Goal: Task Accomplishment & Management: Manage account settings

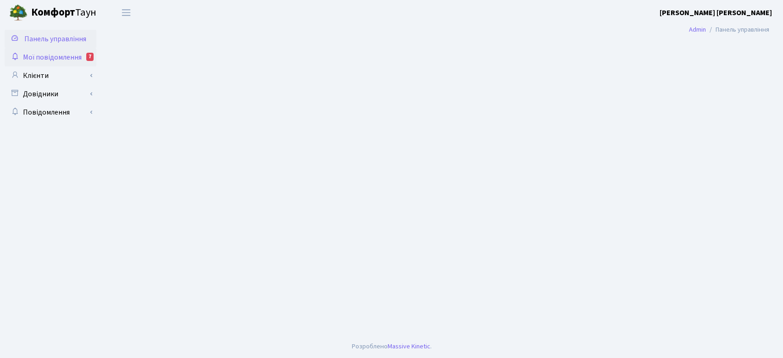
click at [45, 56] on span "Мої повідомлення" at bounding box center [52, 57] width 59 height 10
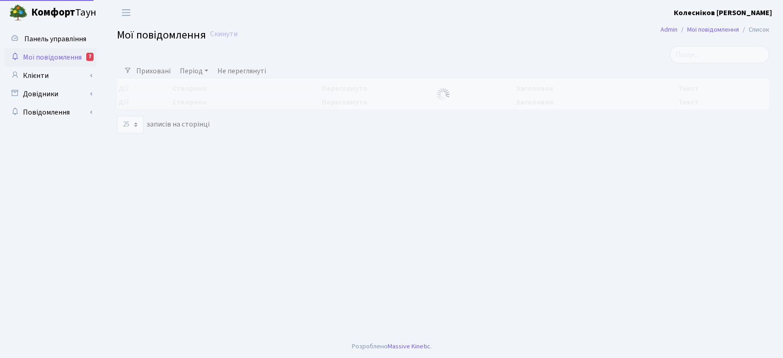
select select "25"
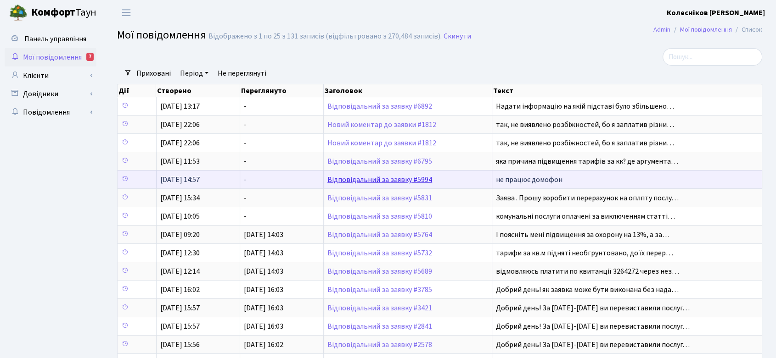
click at [425, 179] on link "Відповідальний за заявку #5994" at bounding box center [379, 180] width 105 height 10
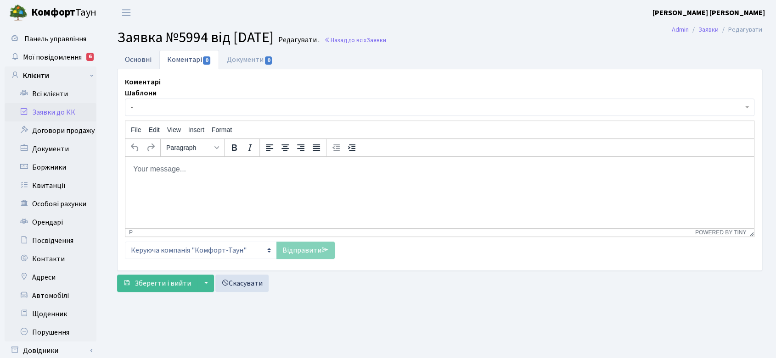
click at [141, 63] on link "Основні" at bounding box center [138, 59] width 42 height 19
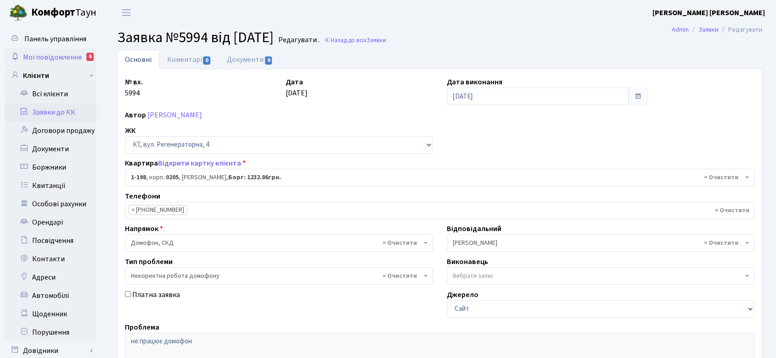
click at [72, 53] on span "Мої повідомлення" at bounding box center [52, 57] width 59 height 10
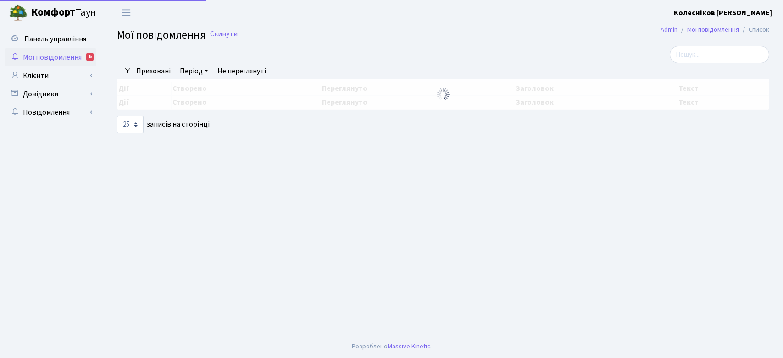
select select "25"
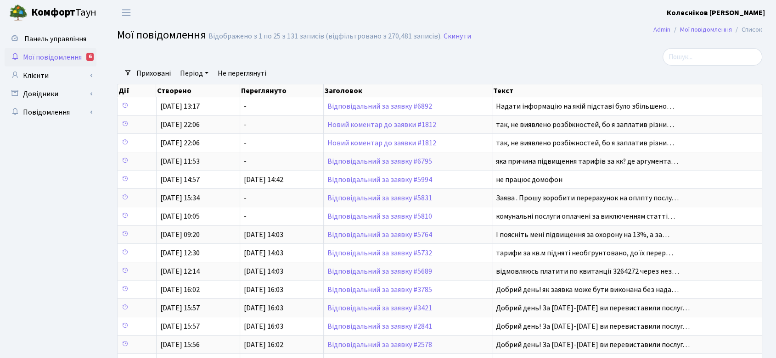
click at [61, 56] on span "Мої повідомлення" at bounding box center [52, 57] width 59 height 10
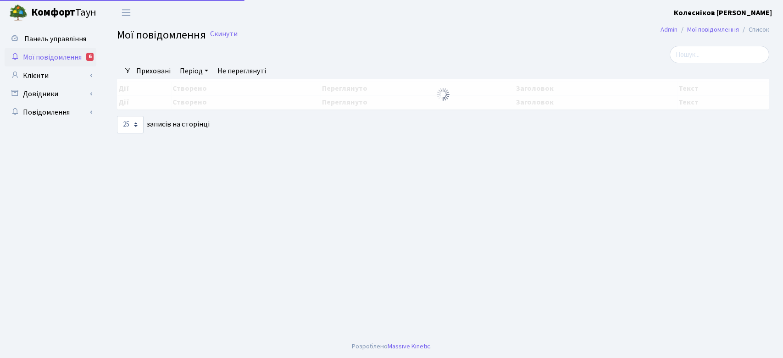
select select "25"
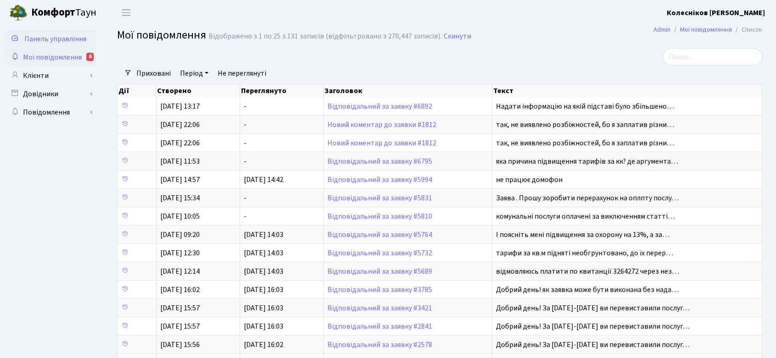
click at [42, 38] on span "Панель управління" at bounding box center [55, 39] width 62 height 10
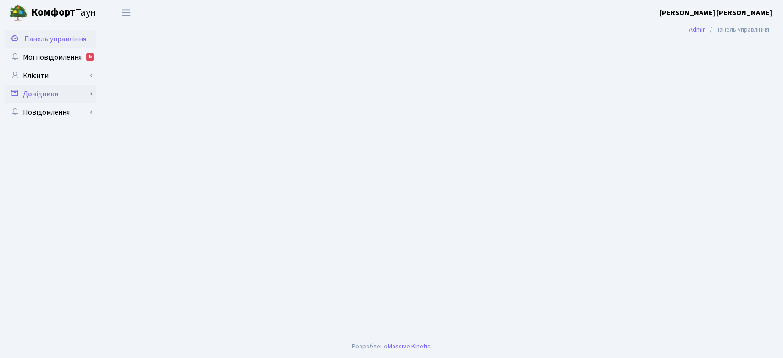
click at [39, 90] on link "Довідники" at bounding box center [51, 94] width 92 height 18
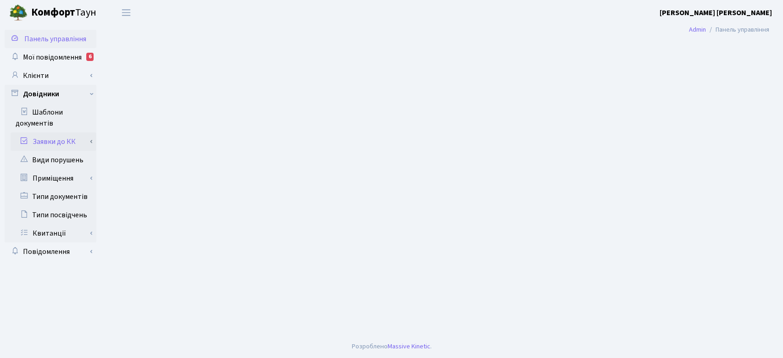
click at [52, 139] on link "Заявки до КК" at bounding box center [54, 142] width 86 height 18
click at [75, 140] on link "Заявки до КК" at bounding box center [54, 142] width 86 height 18
click at [50, 76] on link "Клієнти" at bounding box center [51, 76] width 92 height 18
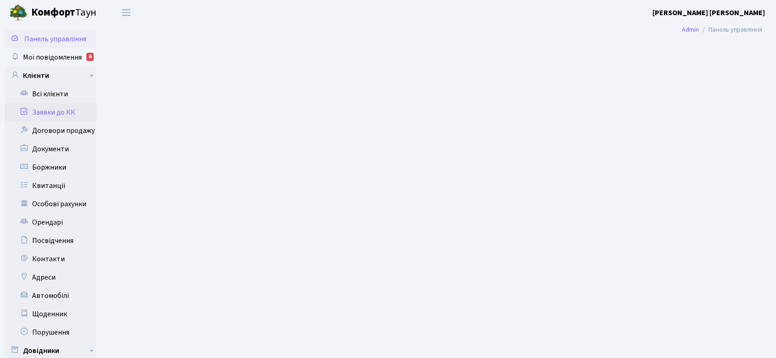
click at [51, 109] on link "Заявки до КК" at bounding box center [51, 112] width 92 height 18
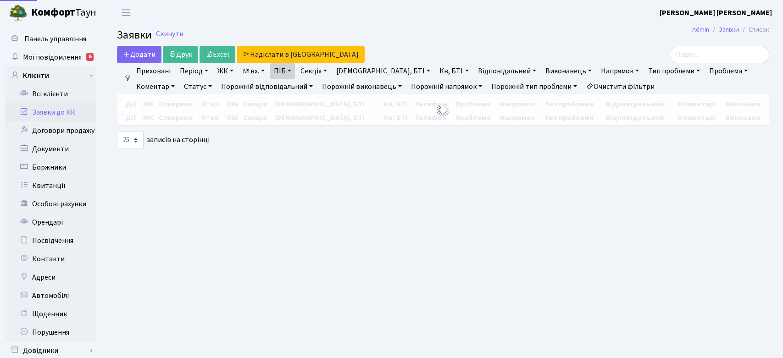
select select "25"
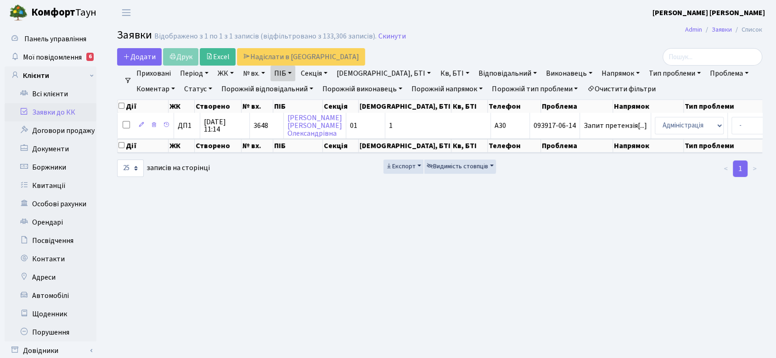
click at [289, 76] on link "ПІБ" at bounding box center [282, 74] width 25 height 16
click at [390, 34] on link "Скинути" at bounding box center [392, 36] width 28 height 9
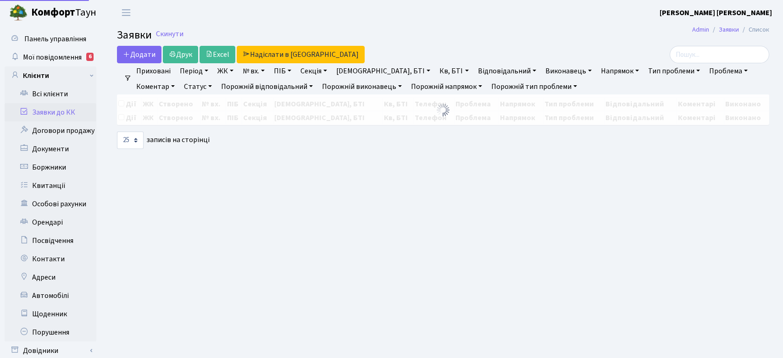
select select "25"
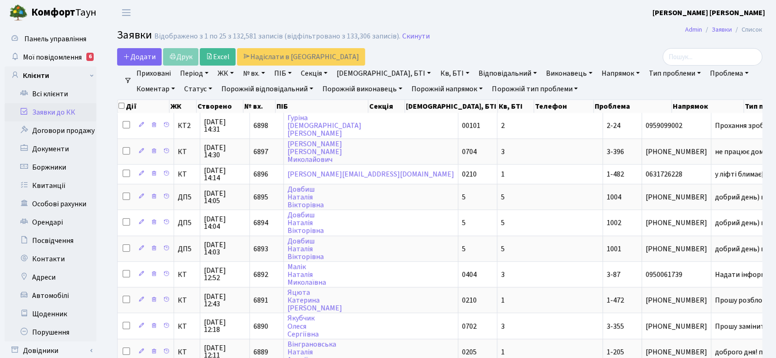
click at [475, 70] on link "Відповідальний" at bounding box center [508, 74] width 66 height 16
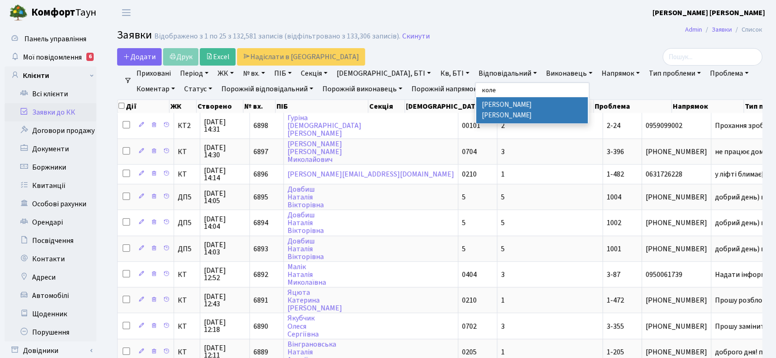
type input "коле"
click at [476, 106] on li "Колесніков [PERSON_NAME]" at bounding box center [531, 110] width 111 height 26
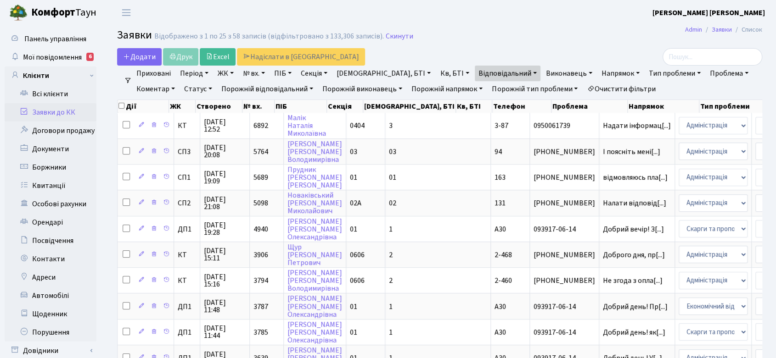
click at [180, 88] on link "Статус" at bounding box center [197, 89] width 35 height 16
click at [181, 146] on link "Не виконано" at bounding box center [217, 145] width 73 height 14
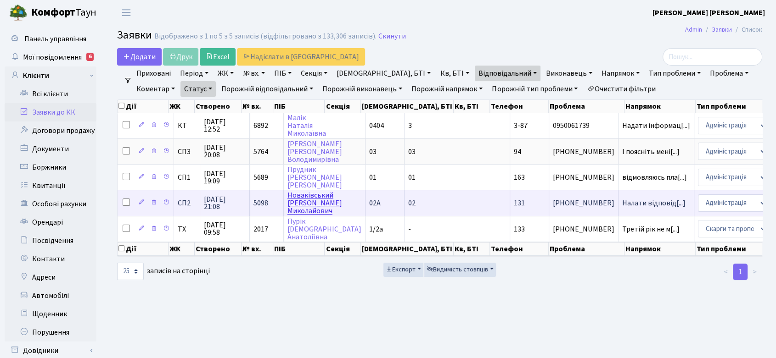
click at [302, 200] on link "Новаківський Олексій Миколайович" at bounding box center [314, 203] width 55 height 26
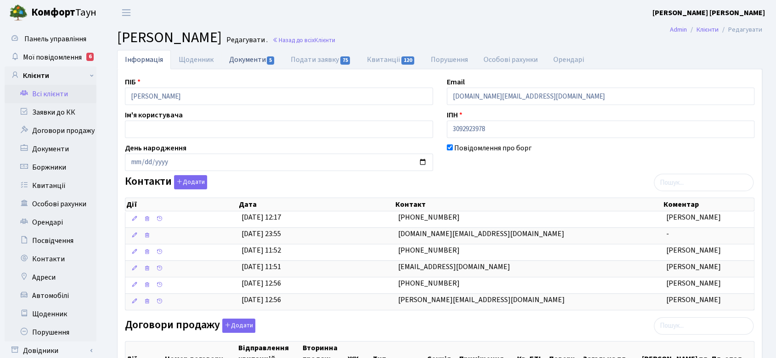
click at [257, 58] on link "Документи 5" at bounding box center [252, 59] width 62 height 19
select select "25"
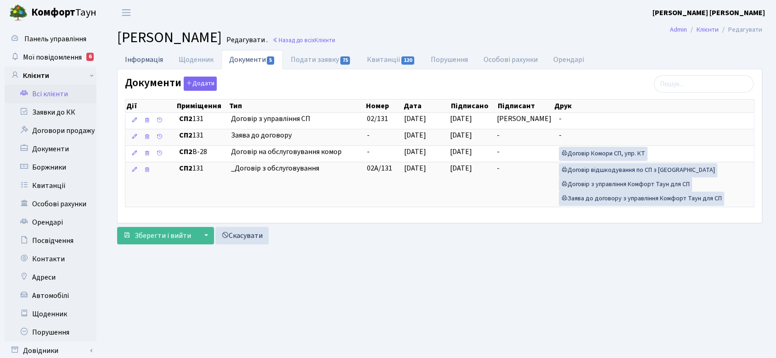
click at [147, 59] on link "Інформація" at bounding box center [144, 59] width 54 height 19
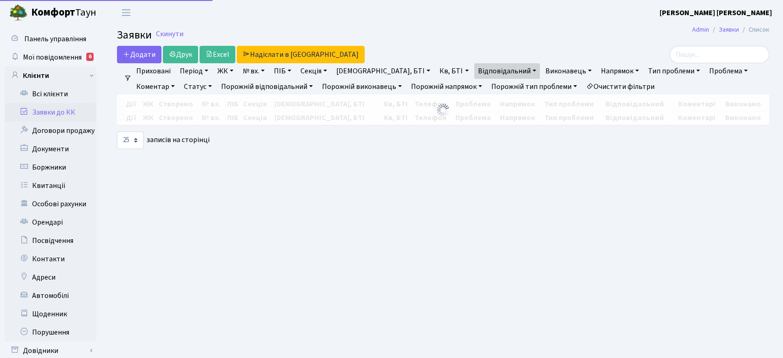
select select "25"
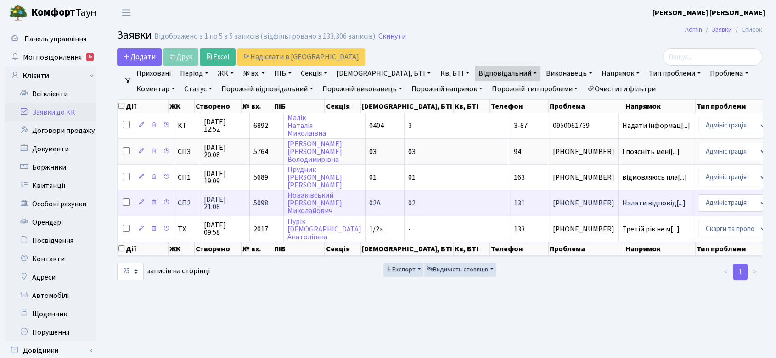
click at [553, 200] on span "[PHONE_NUMBER]" at bounding box center [584, 203] width 62 height 7
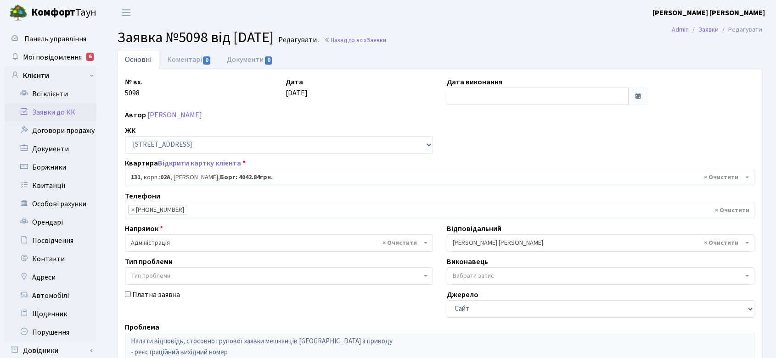
select select "20381"
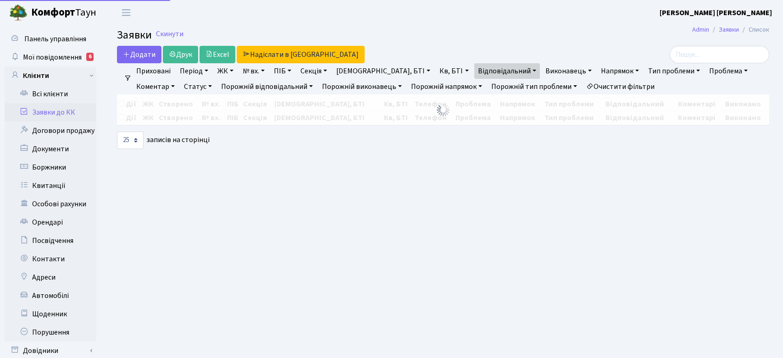
select select "25"
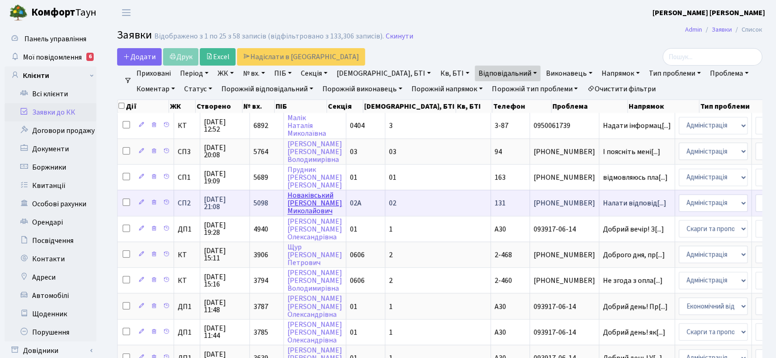
click at [308, 192] on link "[PERSON_NAME]" at bounding box center [314, 203] width 55 height 26
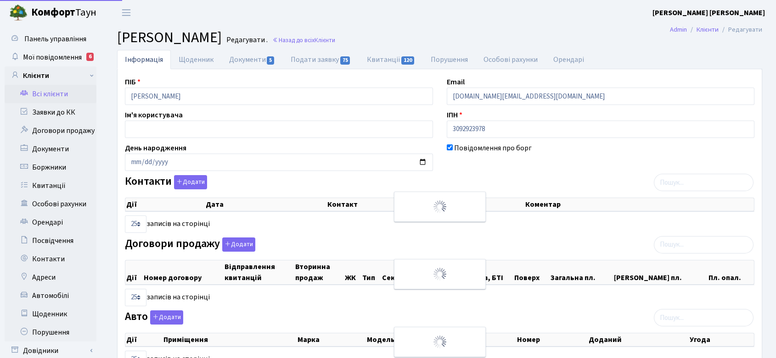
select select "25"
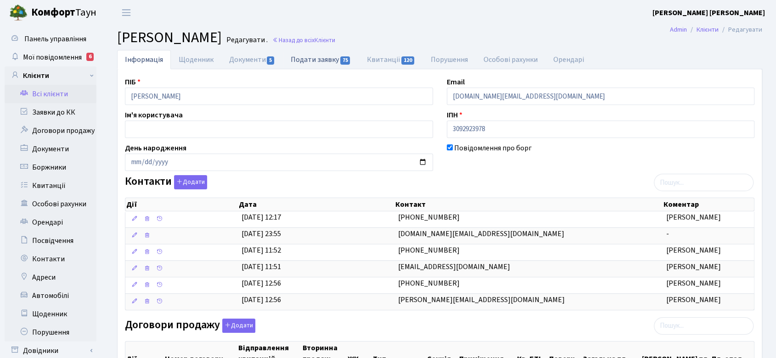
click at [310, 59] on link "Подати заявку 75" at bounding box center [321, 59] width 76 height 19
select select "25"
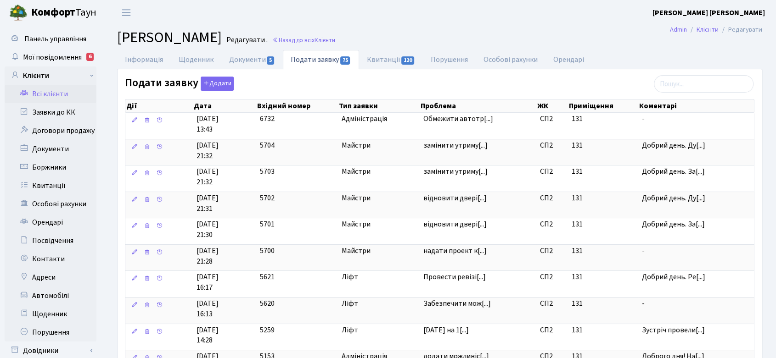
click at [460, 145] on div "замінити утримувачі дверей синє виділення" at bounding box center [481, 136] width 92 height 23
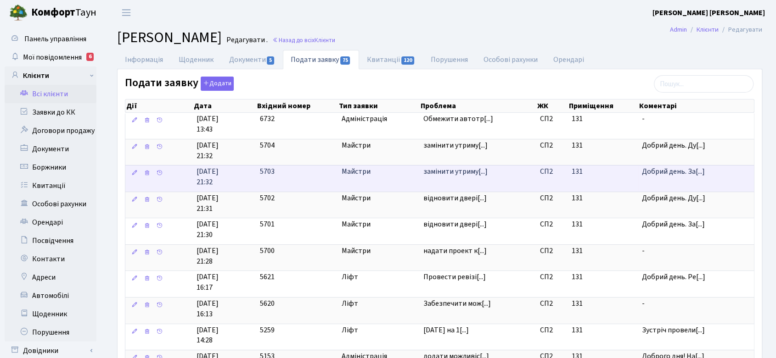
click at [444, 171] on span "замінити утриму[...]" at bounding box center [455, 172] width 64 height 10
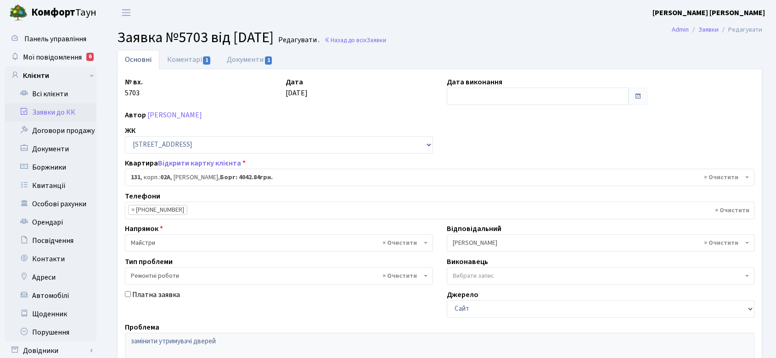
select select "20381"
select select "62"
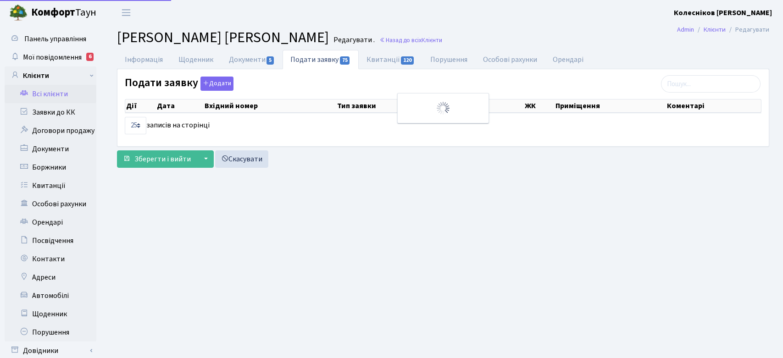
select select "25"
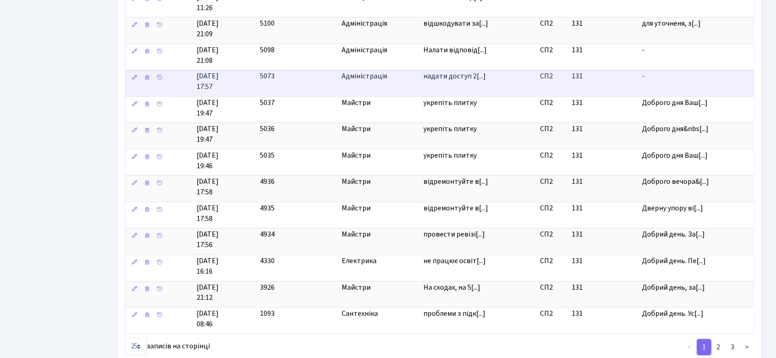
scroll to position [496, 0]
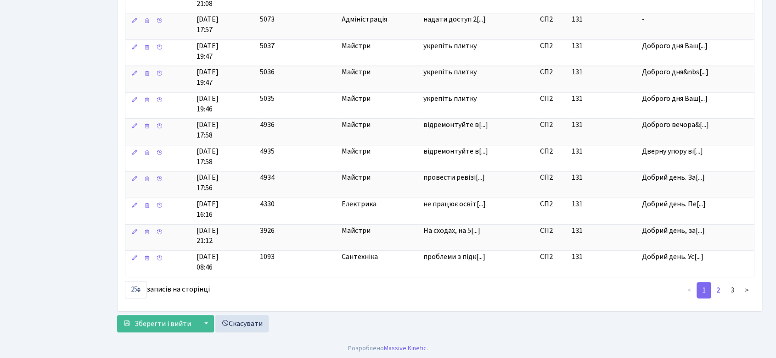
click at [719, 287] on link "2" at bounding box center [717, 290] width 15 height 17
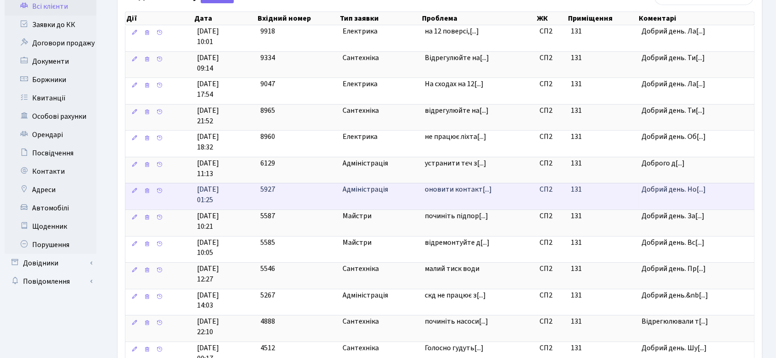
scroll to position [0, 0]
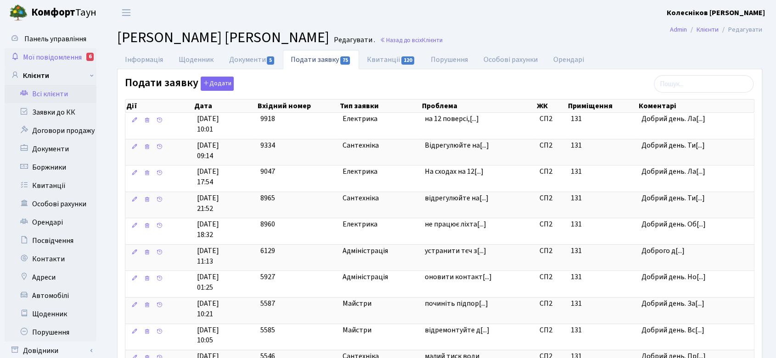
click at [42, 53] on span "Мої повідомлення" at bounding box center [52, 57] width 59 height 10
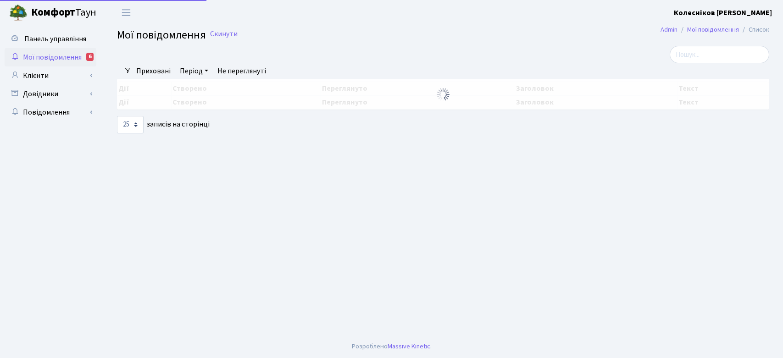
select select "25"
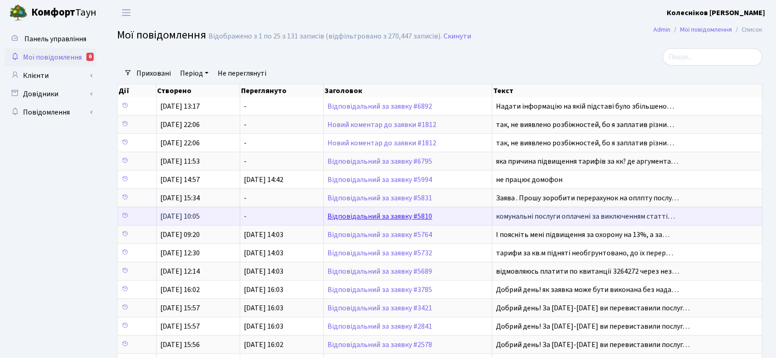
click at [386, 218] on link "Відповідальний за заявку #5810" at bounding box center [379, 217] width 105 height 10
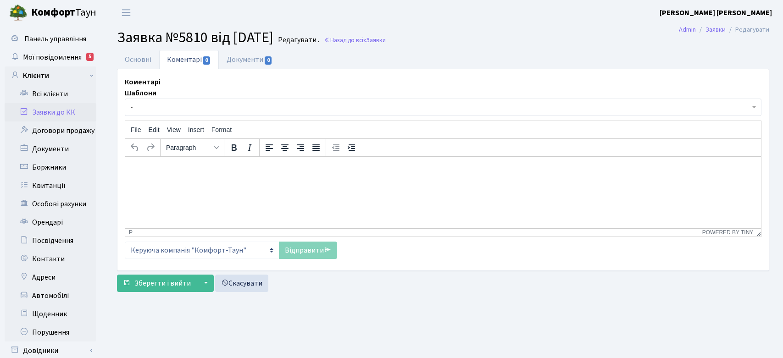
select select "20170"
select select "55"
click at [129, 54] on link "Основні" at bounding box center [138, 59] width 42 height 19
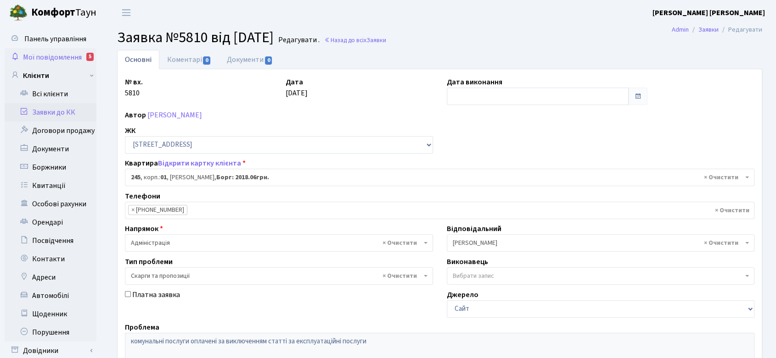
click at [59, 53] on span "Мої повідомлення" at bounding box center [52, 57] width 59 height 10
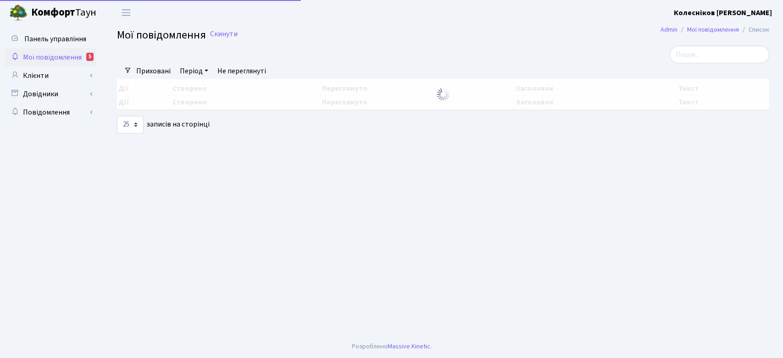
select select "25"
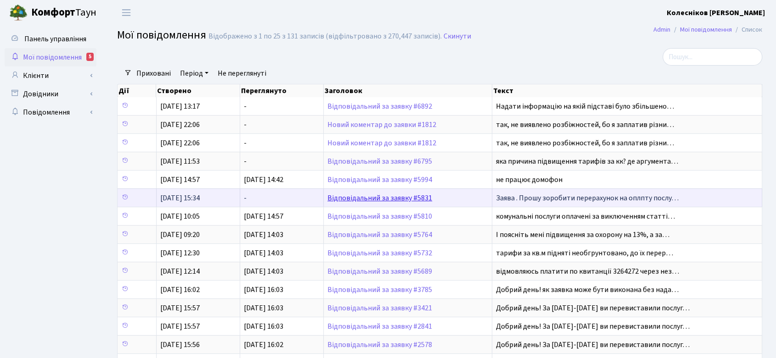
click at [386, 195] on link "Відповідальний за заявку #5831" at bounding box center [379, 198] width 105 height 10
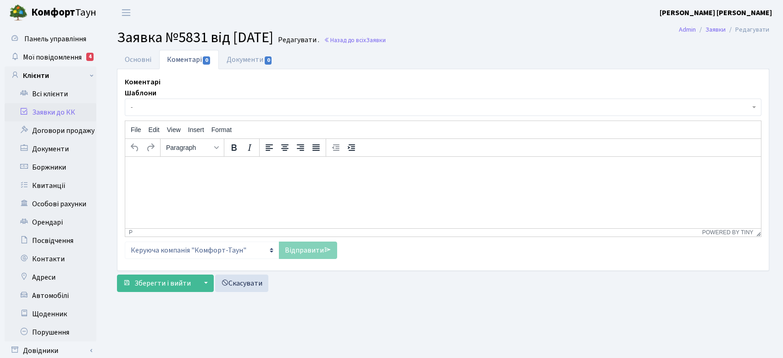
select select "20173"
click at [134, 60] on link "Основні" at bounding box center [138, 59] width 42 height 19
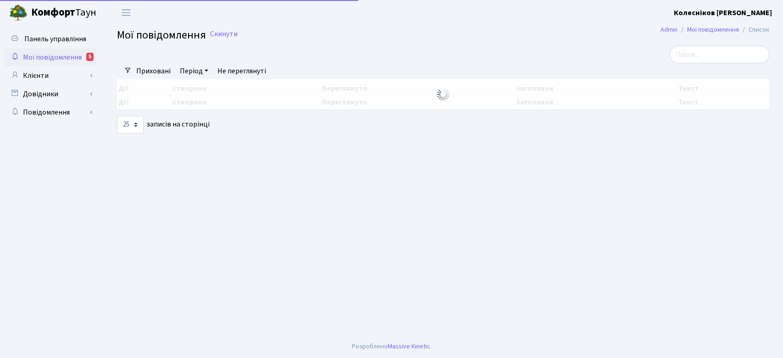
select select "25"
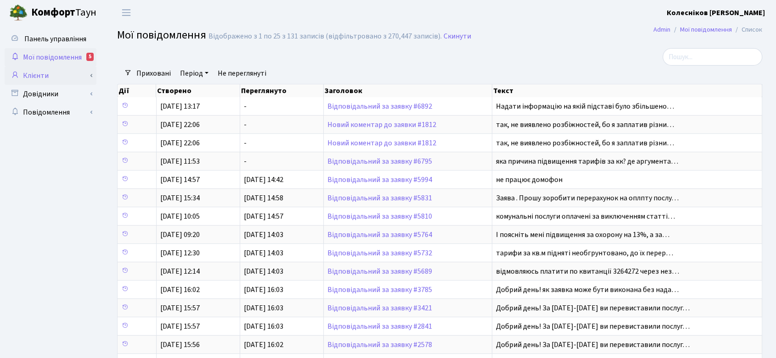
click at [40, 76] on link "Клієнти" at bounding box center [51, 76] width 92 height 18
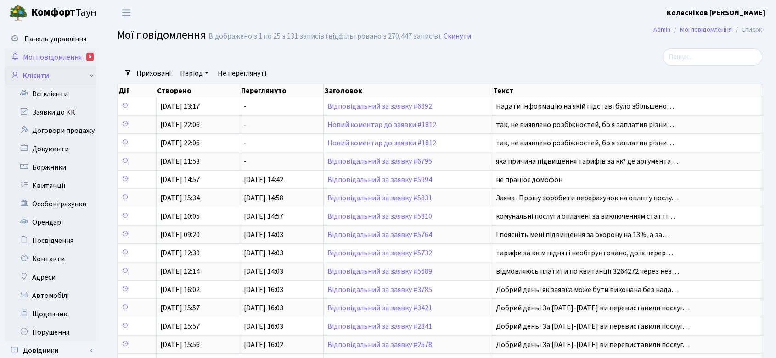
click at [40, 76] on link "Клієнти" at bounding box center [51, 76] width 92 height 18
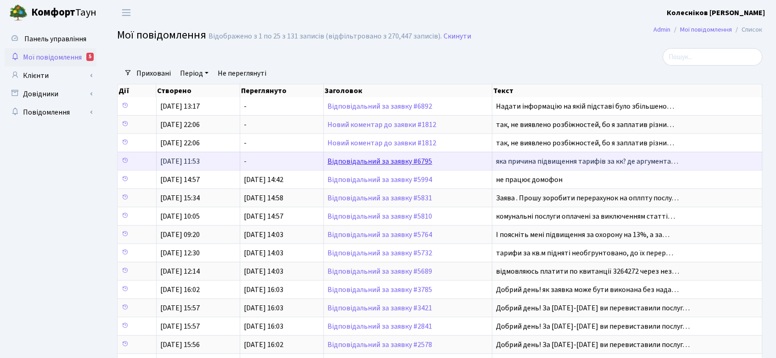
click at [377, 162] on link "Відповідальний за заявку #6795" at bounding box center [379, 162] width 105 height 10
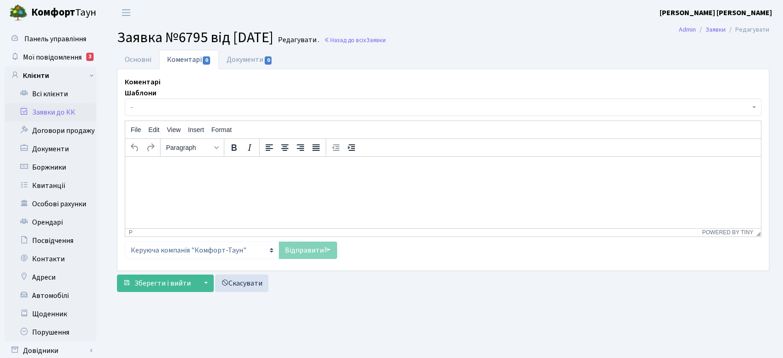
select select "20128"
select select "55"
click at [133, 58] on link "Основні" at bounding box center [138, 59] width 42 height 19
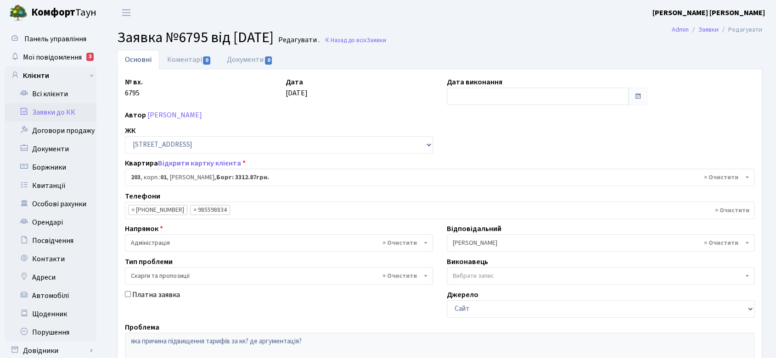
click at [56, 112] on link "Заявки до КК" at bounding box center [51, 112] width 92 height 18
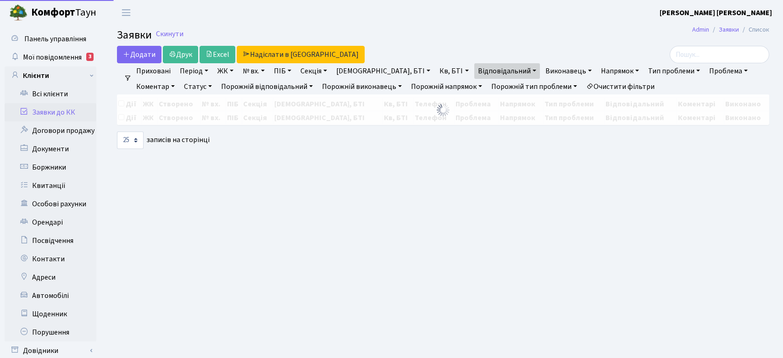
select select "25"
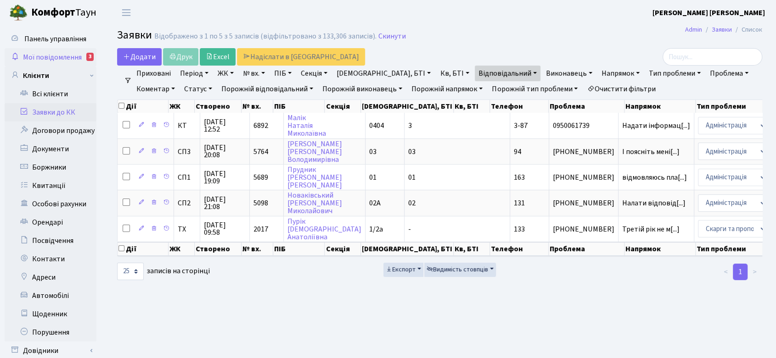
click at [52, 51] on link "Мої повідомлення 3" at bounding box center [51, 57] width 92 height 18
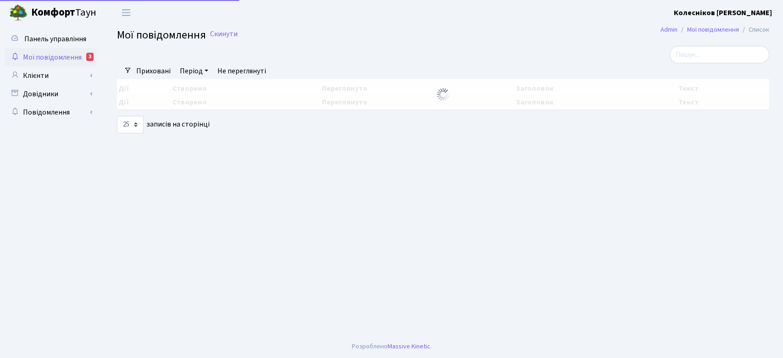
select select "25"
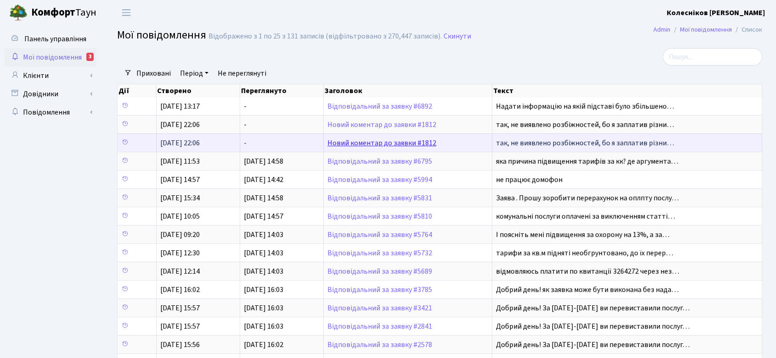
click at [354, 141] on link "Новий коментар до заявки #1812" at bounding box center [381, 143] width 109 height 10
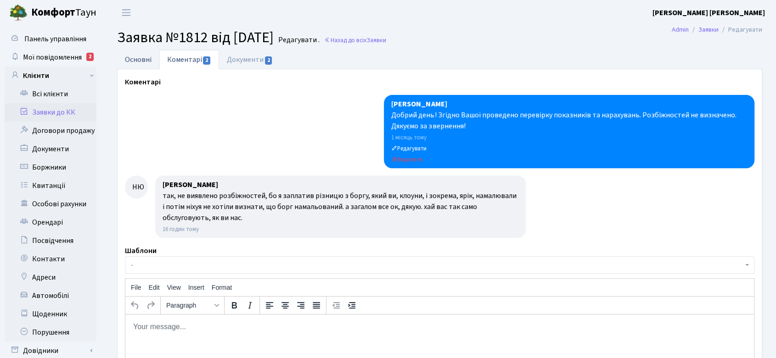
click at [141, 57] on link "Основні" at bounding box center [138, 59] width 42 height 19
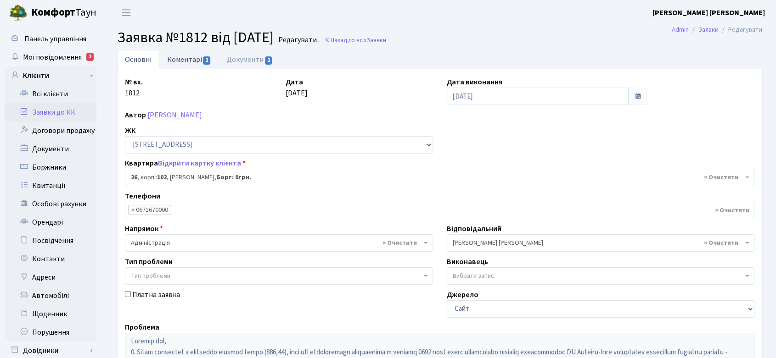
click at [187, 59] on link "Коментарі 2" at bounding box center [189, 59] width 60 height 19
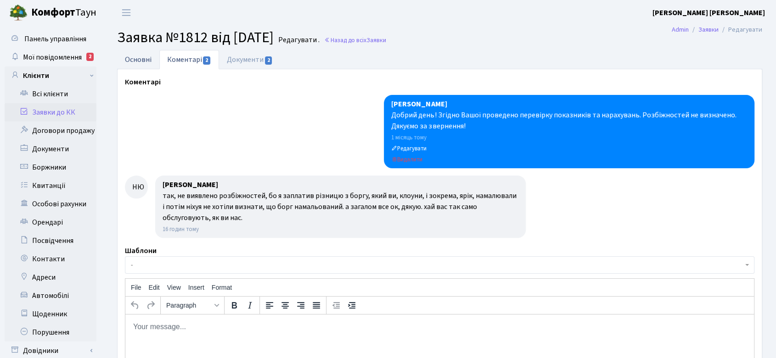
click at [142, 58] on link "Основні" at bounding box center [138, 59] width 42 height 19
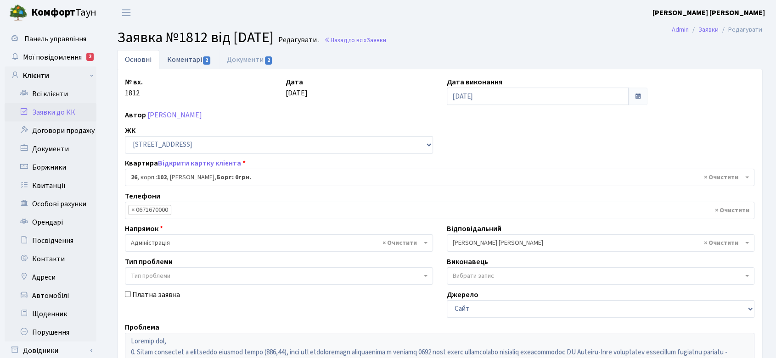
click at [190, 59] on link "Коментарі 2" at bounding box center [189, 59] width 60 height 19
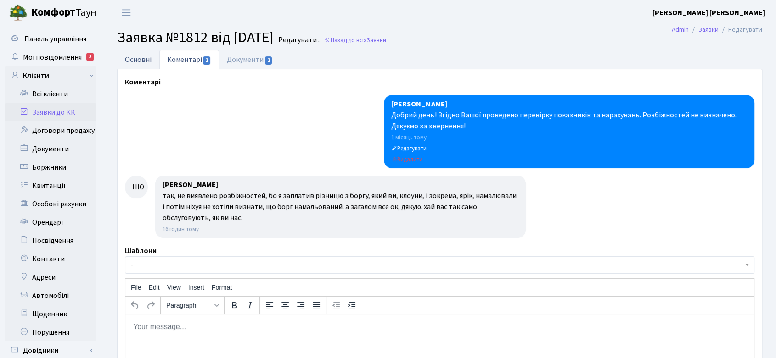
click at [151, 54] on link "Основні" at bounding box center [138, 59] width 42 height 19
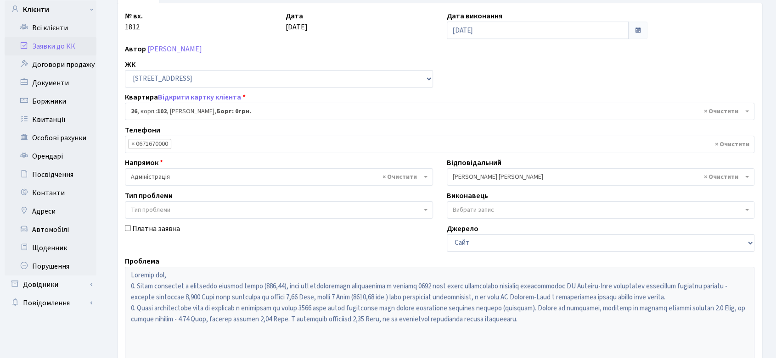
scroll to position [35, 0]
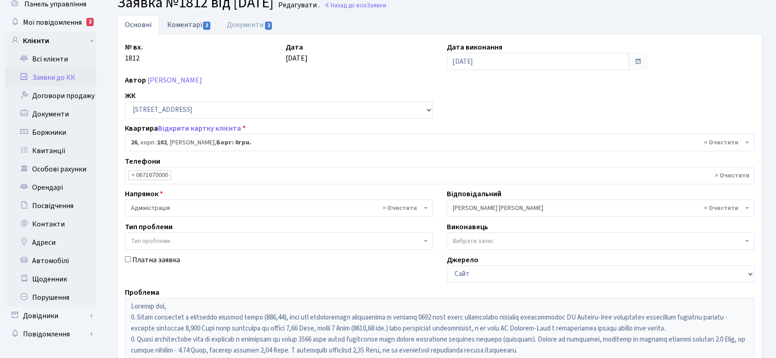
click at [200, 24] on link "Коментарі 2" at bounding box center [189, 24] width 60 height 19
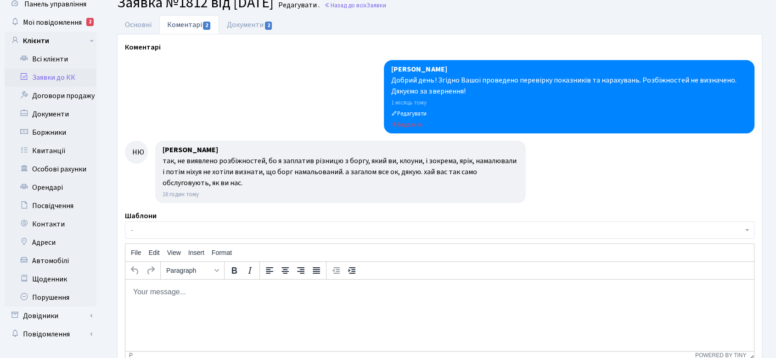
drag, startPoint x: 143, startPoint y: 25, endPoint x: 165, endPoint y: 30, distance: 22.7
click at [142, 25] on link "Основні" at bounding box center [138, 24] width 42 height 19
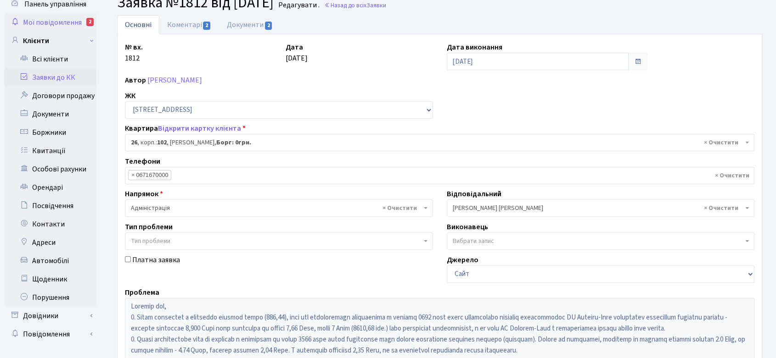
click at [56, 19] on span "Мої повідомлення" at bounding box center [52, 22] width 59 height 10
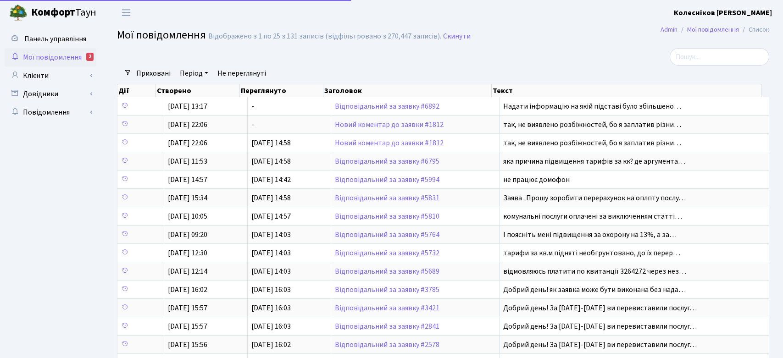
select select "25"
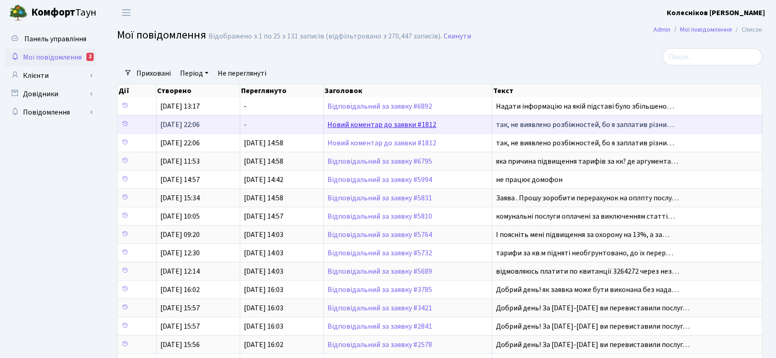
click at [382, 123] on link "Новий коментар до заявки #1812" at bounding box center [381, 125] width 109 height 10
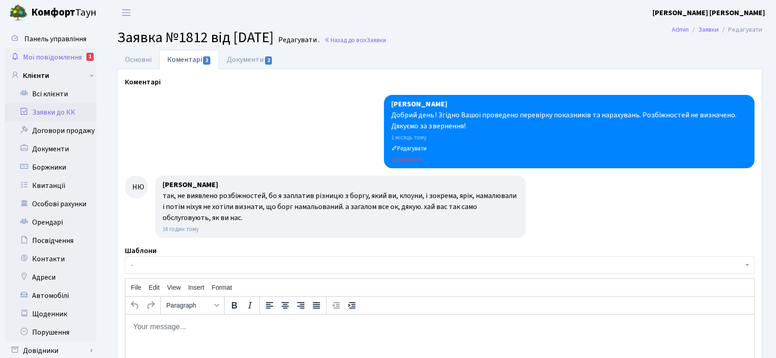
click at [66, 56] on span "Мої повідомлення" at bounding box center [52, 57] width 59 height 10
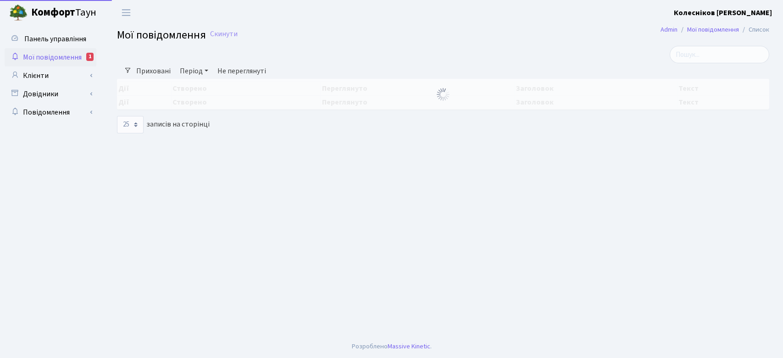
select select "25"
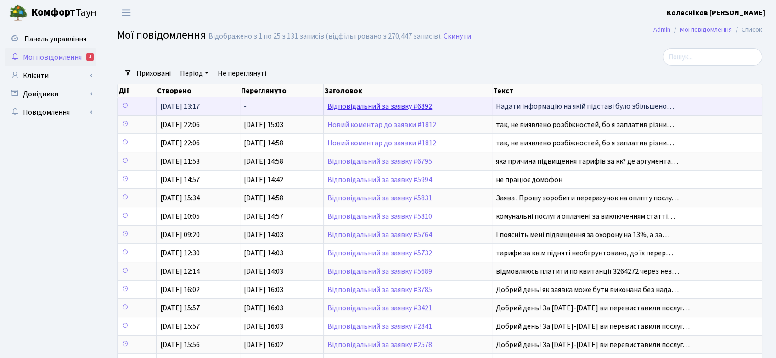
click at [392, 108] on link "Відповідальний за заявку #6892" at bounding box center [379, 106] width 105 height 10
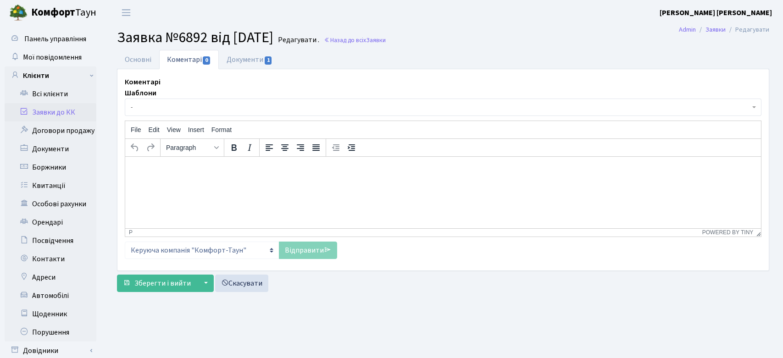
select select "896"
click at [146, 61] on link "Основні" at bounding box center [138, 59] width 42 height 19
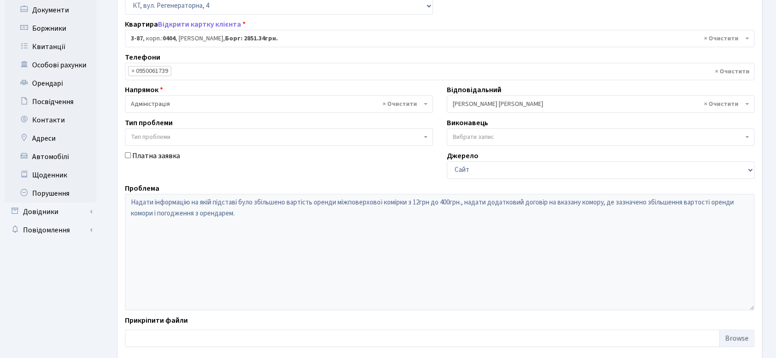
scroll to position [153, 0]
